Goal: Navigation & Orientation: Find specific page/section

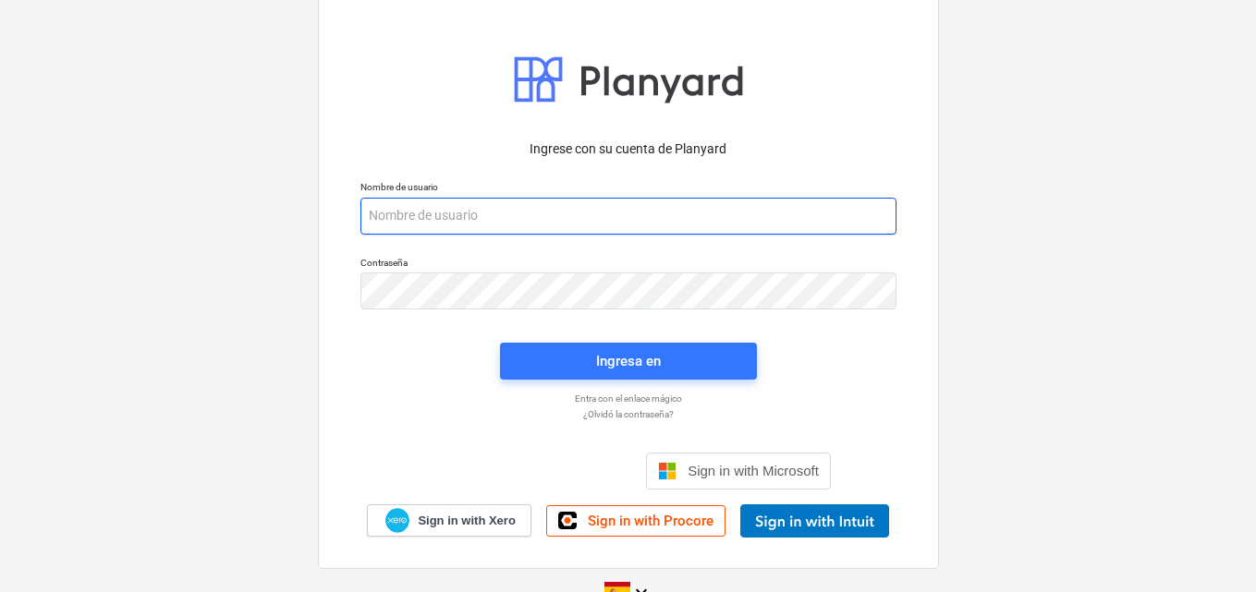
click at [373, 215] on input "email" at bounding box center [628, 216] width 536 height 37
paste input "[EMAIL_ADDRESS][DOMAIN_NAME]"
type input "[EMAIL_ADDRESS][DOMAIN_NAME]"
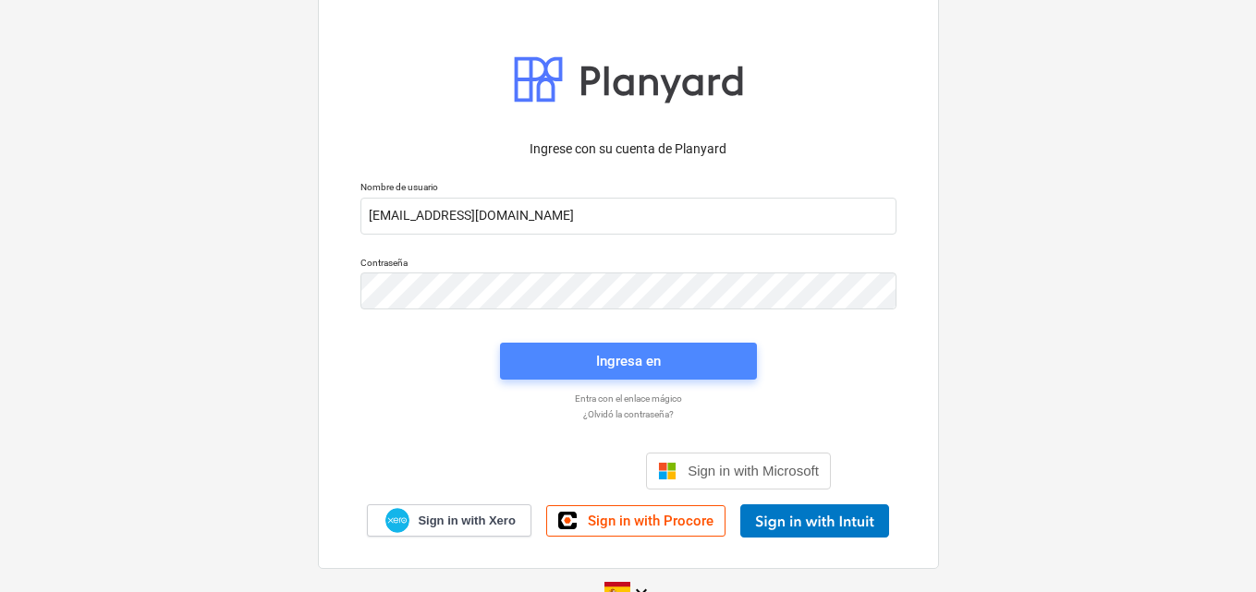
click at [593, 372] on span "Ingresa en" at bounding box center [628, 361] width 212 height 24
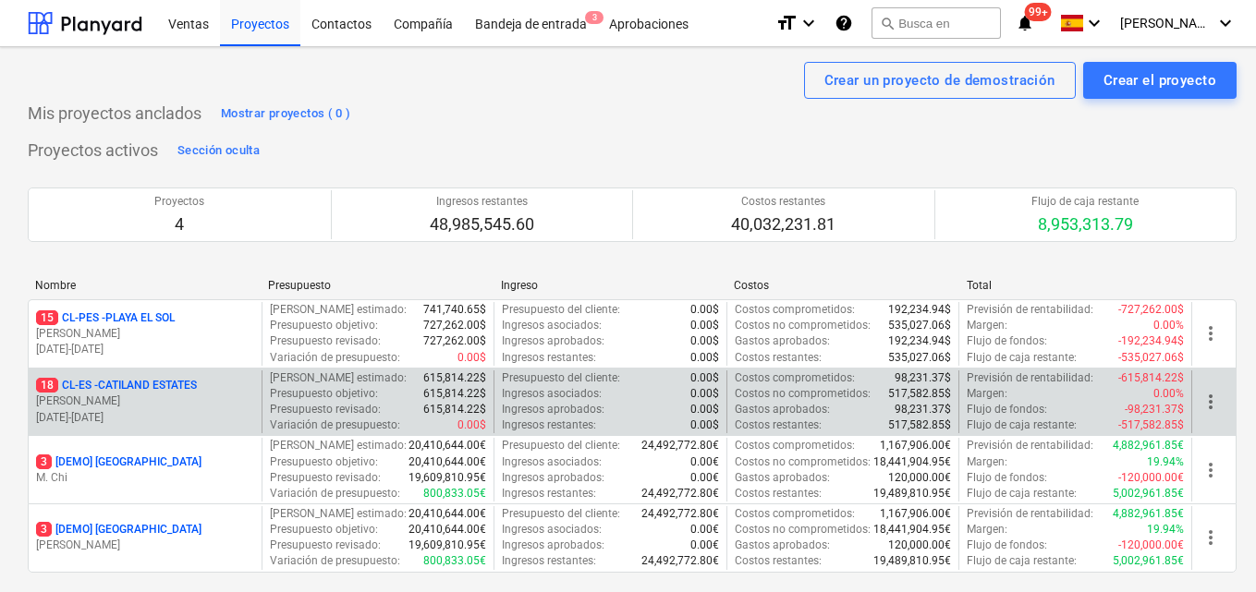
click at [239, 412] on p "[DATE] - [DATE]" at bounding box center [145, 418] width 218 height 16
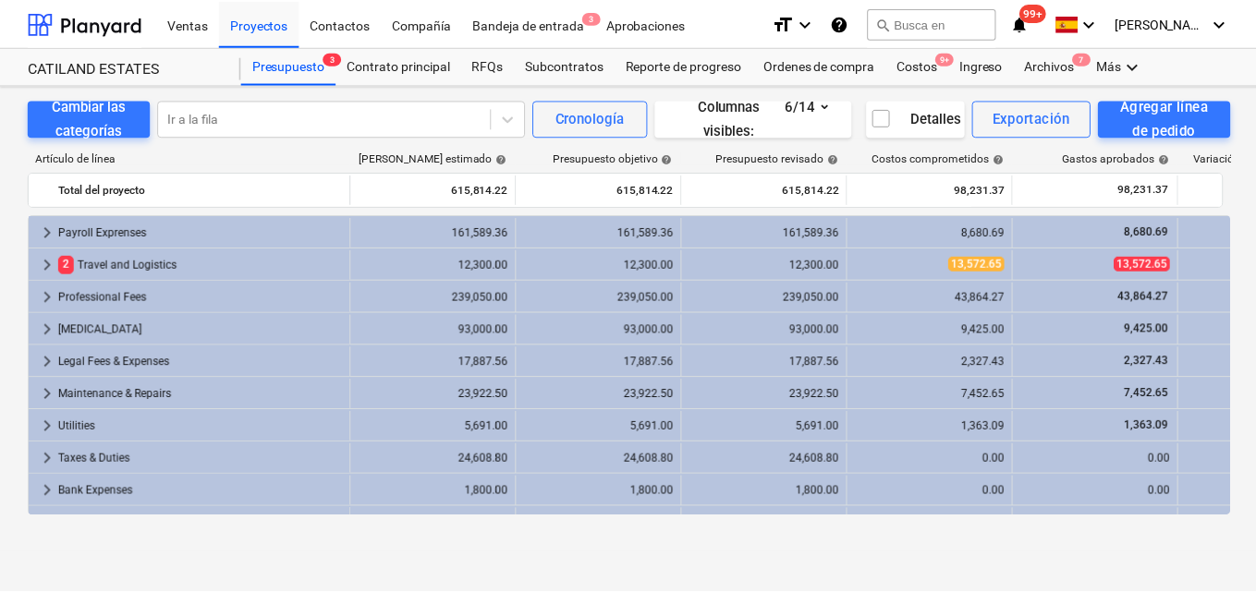
scroll to position [119, 0]
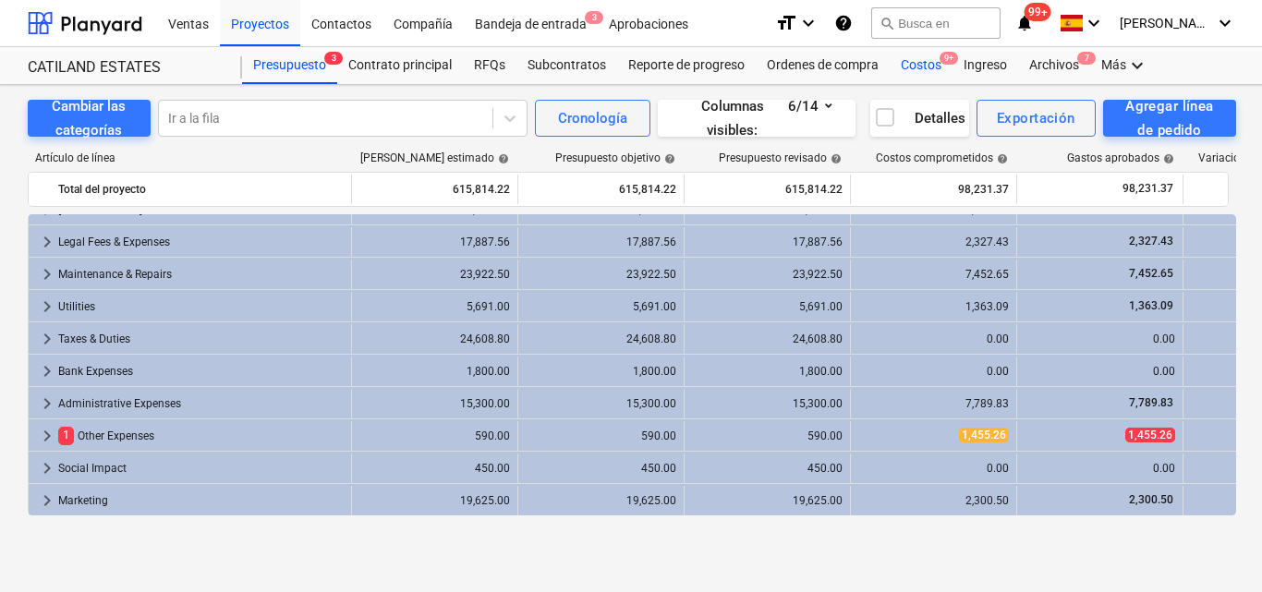
click at [929, 66] on div "Costos 9+" at bounding box center [921, 65] width 63 height 37
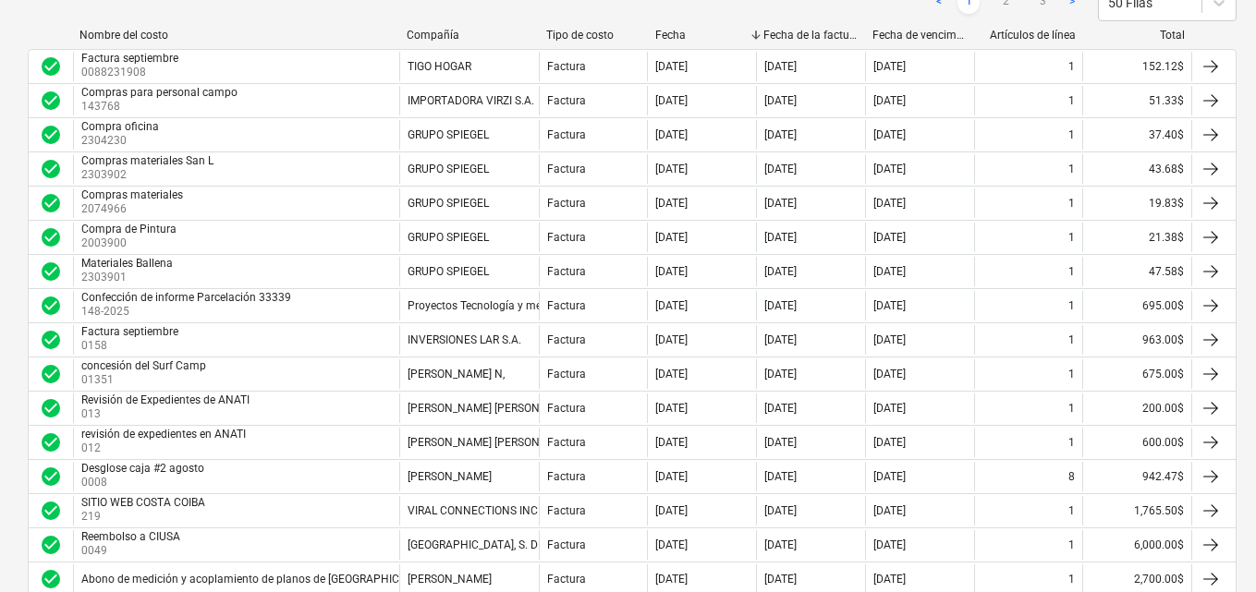
scroll to position [276, 0]
